Goal: Find specific page/section: Find specific page/section

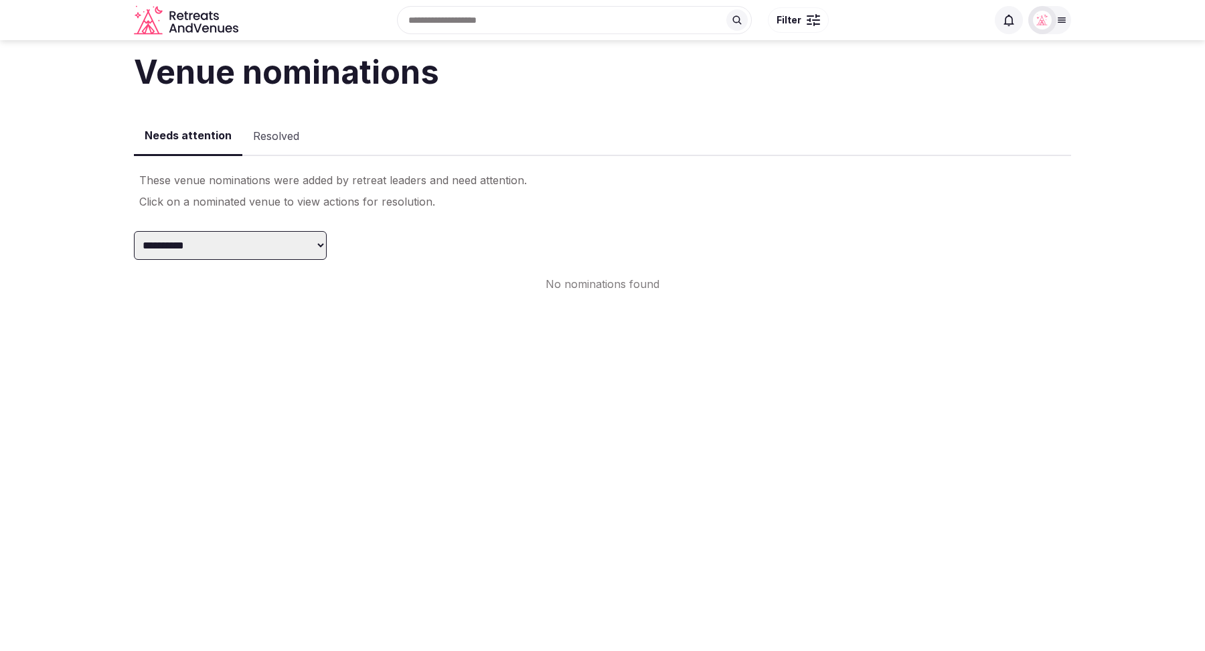
click at [251, 138] on button "Resolved" at bounding box center [276, 136] width 68 height 39
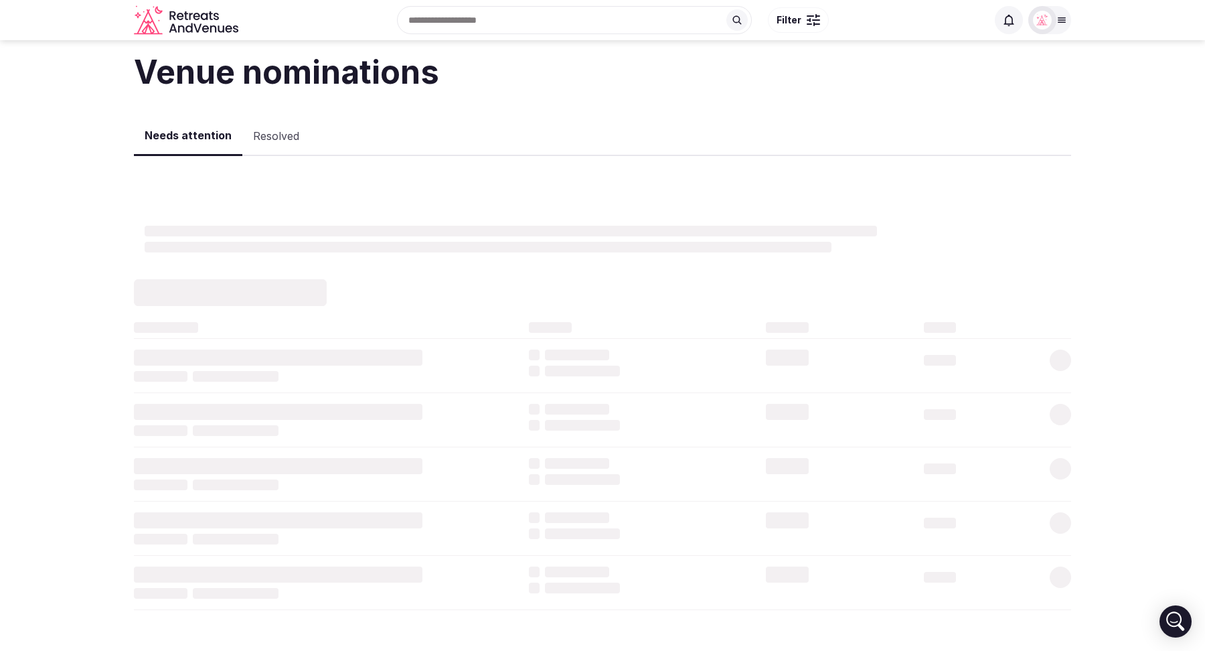
click at [183, 143] on button "Needs attention" at bounding box center [188, 135] width 108 height 39
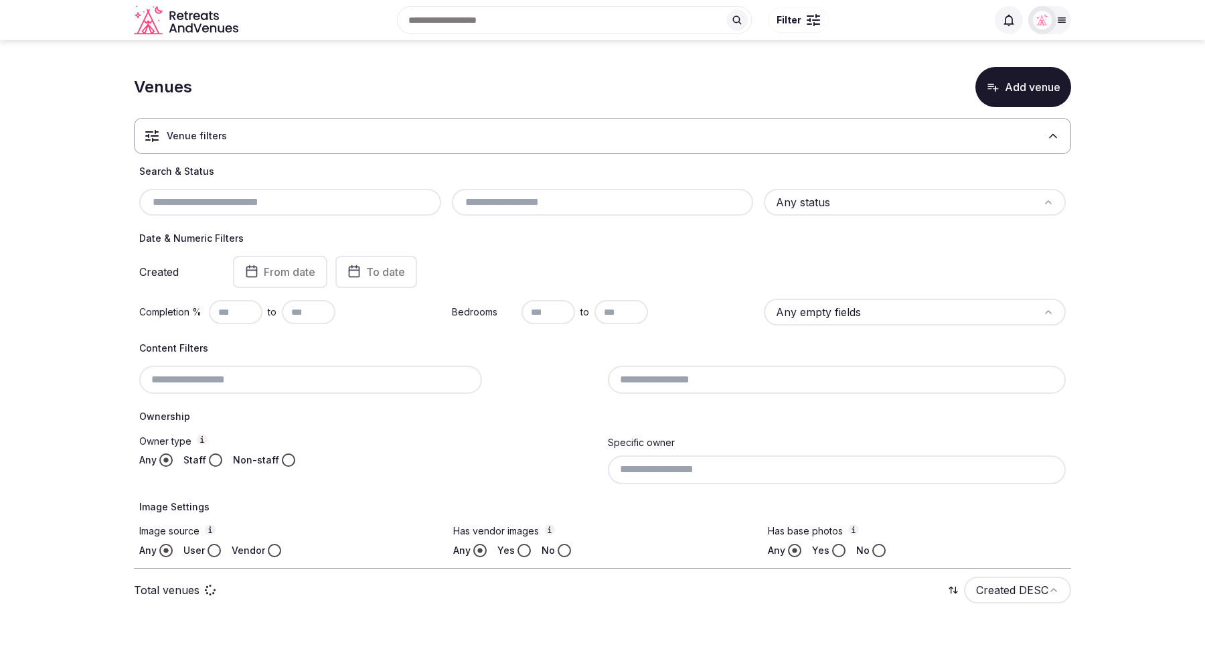
click at [772, 135] on div "Venue filters" at bounding box center [602, 136] width 937 height 36
